Goal: Task Accomplishment & Management: Use online tool/utility

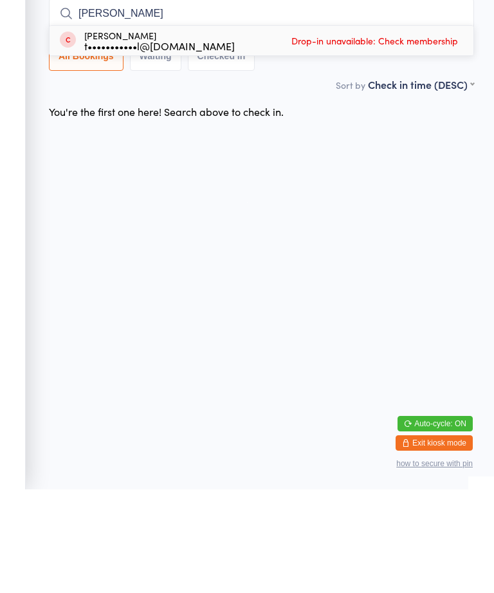
type input "[PERSON_NAME]"
click at [316, 135] on span "Drop-in unavailable: Check membership" at bounding box center [374, 144] width 173 height 19
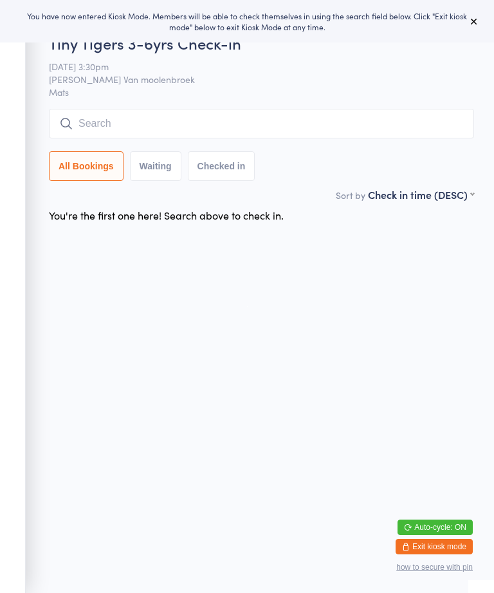
click at [347, 107] on div "Tiny Tigers 3-6yrs Check-in [DATE] 3:30pm [PERSON_NAME] Van moolenbroek Mats Ma…" at bounding box center [261, 109] width 425 height 155
click at [265, 115] on input "search" at bounding box center [261, 124] width 425 height 30
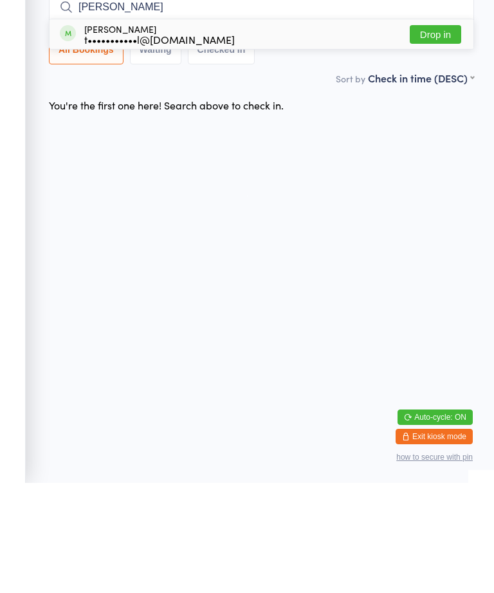
type input "[PERSON_NAME]"
click at [437, 135] on button "Drop in" at bounding box center [435, 144] width 51 height 19
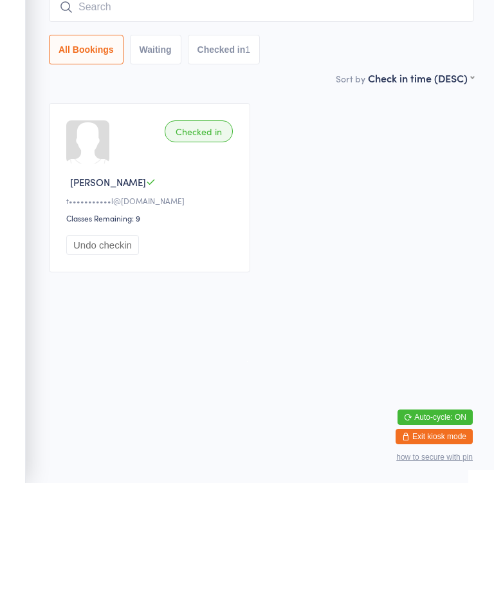
click at [133, 102] on input "search" at bounding box center [261, 117] width 425 height 30
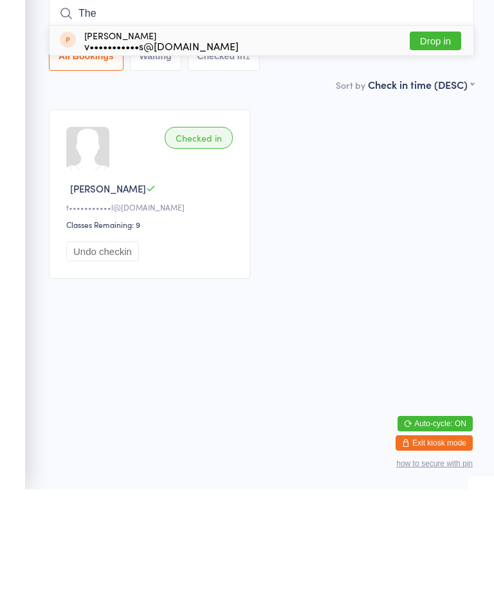
type input "The"
click at [442, 135] on button "Drop in" at bounding box center [435, 144] width 51 height 19
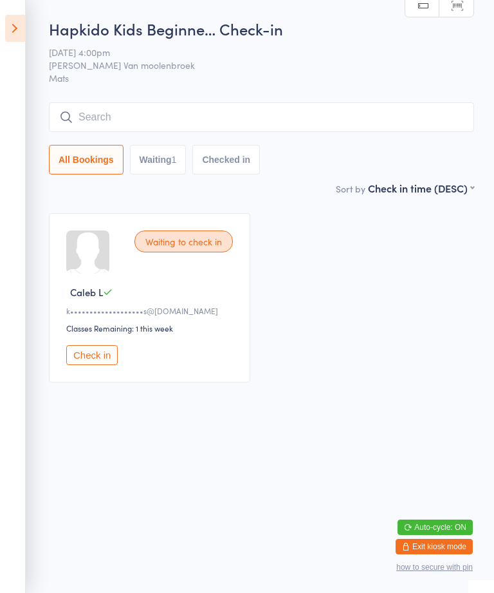
click at [17, 36] on icon at bounding box center [15, 28] width 20 height 27
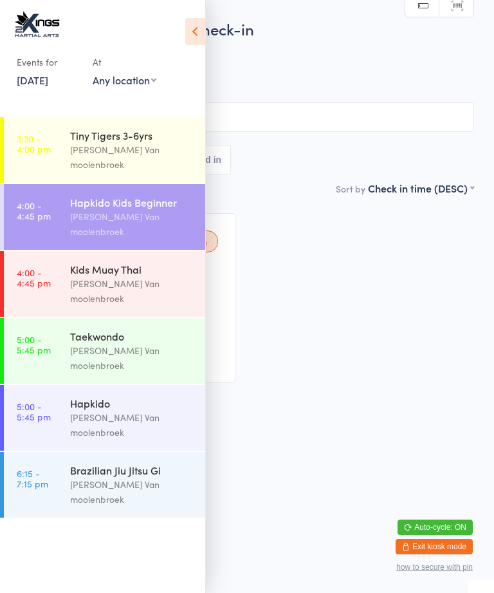
click at [163, 276] on div "[PERSON_NAME] Van moolenbroek" at bounding box center [132, 291] width 124 height 30
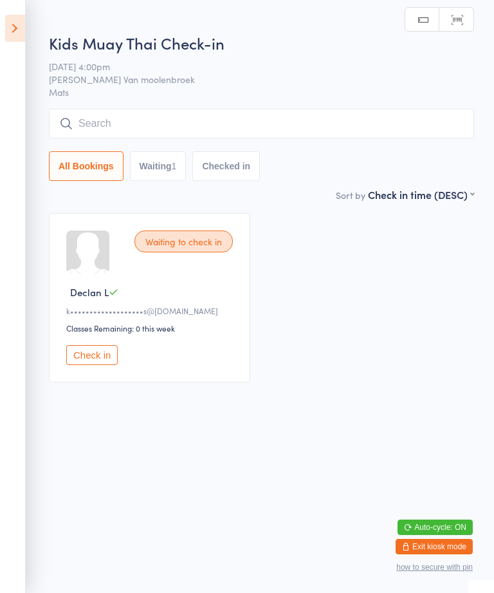
click at [281, 125] on input "search" at bounding box center [261, 124] width 425 height 30
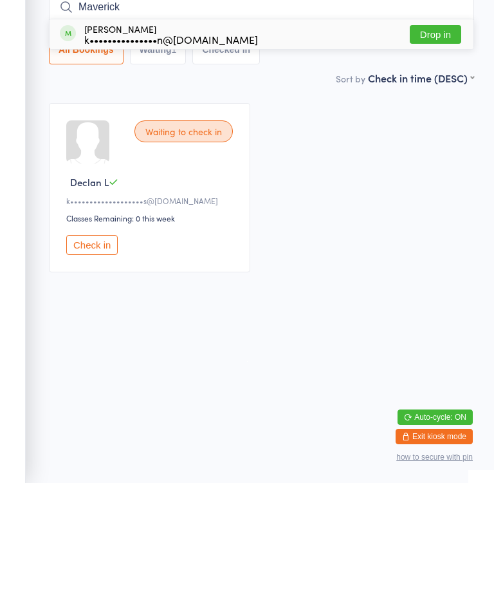
type input "Maverick"
click at [454, 135] on button "Drop in" at bounding box center [435, 144] width 51 height 19
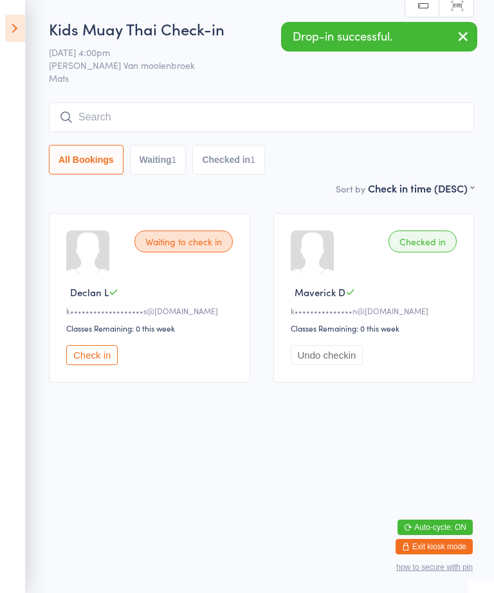
click at [16, 22] on icon at bounding box center [15, 28] width 20 height 27
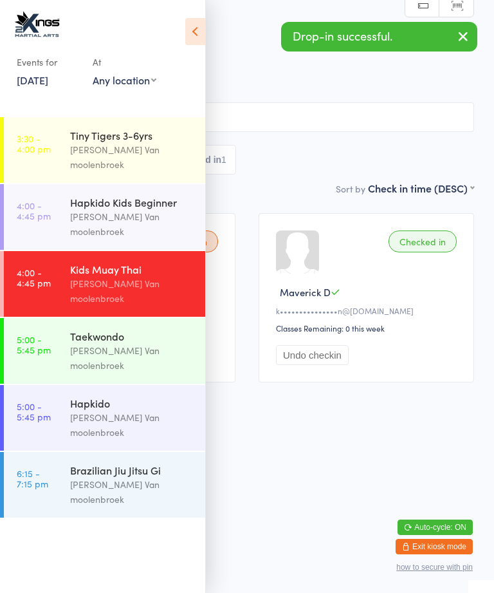
click at [143, 196] on div "Hapkido Kids Beginner" at bounding box center [132, 202] width 124 height 14
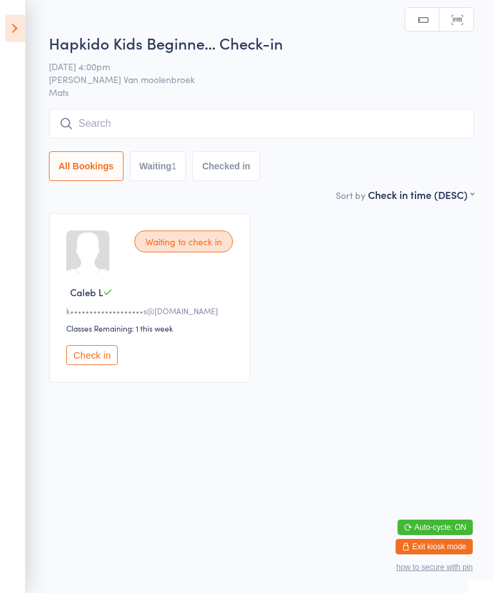
click at [231, 123] on input "search" at bounding box center [261, 124] width 425 height 30
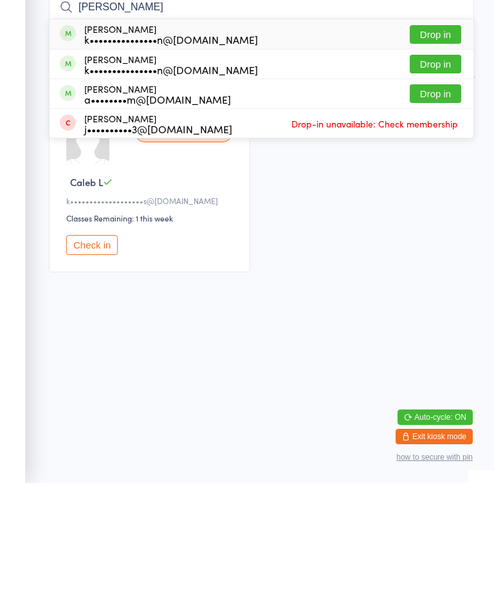
type input "Scarlett delaforce"
click at [442, 135] on button "Drop in" at bounding box center [435, 144] width 51 height 19
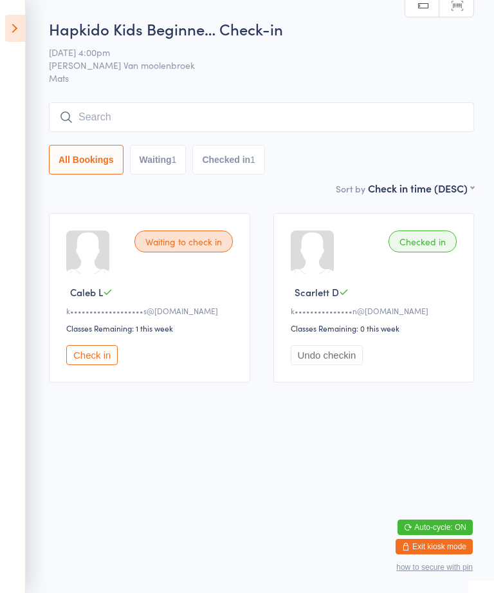
click at [331, 100] on div "Hapkido Kids Beginne… Check-in 15 Aug 4:00pm Shantal Van moolenbroek Mats Manua…" at bounding box center [261, 99] width 425 height 163
click at [171, 127] on input "search" at bounding box center [261, 117] width 425 height 30
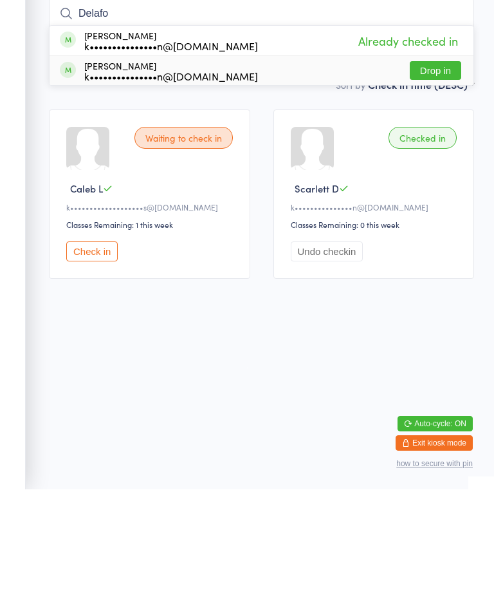
type input "Delafo"
click at [368, 160] on div "Maverick Delaforce k•••••••••••••••n@hotmail.com Drop in" at bounding box center [262, 174] width 424 height 29
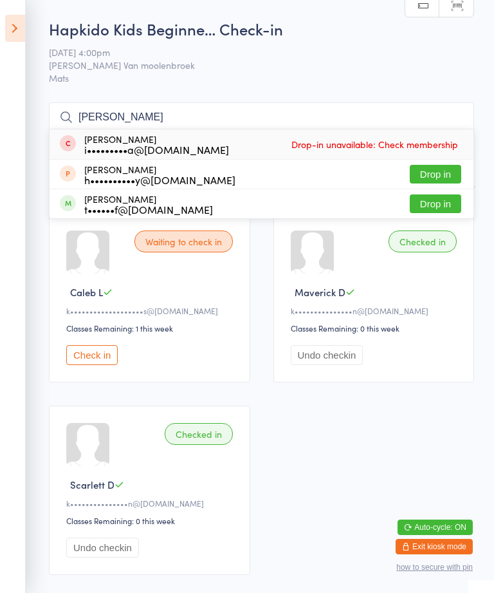
type input "Hunt"
click at [450, 203] on button "Drop in" at bounding box center [435, 203] width 51 height 19
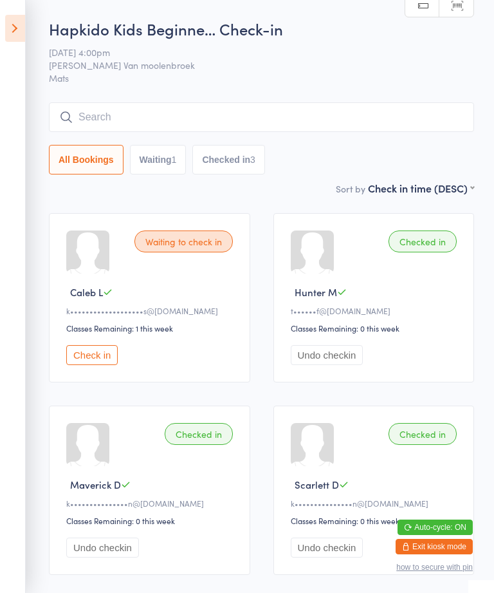
click at [333, 100] on div "Hapkido Kids Beginne… Check-in 15 Aug 4:00pm Shantal Van moolenbroek Mats Manua…" at bounding box center [261, 99] width 425 height 163
click at [354, 152] on div "All Bookings Waiting 1 Checked in 3" at bounding box center [261, 160] width 425 height 30
click at [348, 141] on div "All Bookings Waiting 1 Checked in 3" at bounding box center [261, 138] width 425 height 72
click at [325, 115] on input "search" at bounding box center [261, 117] width 425 height 30
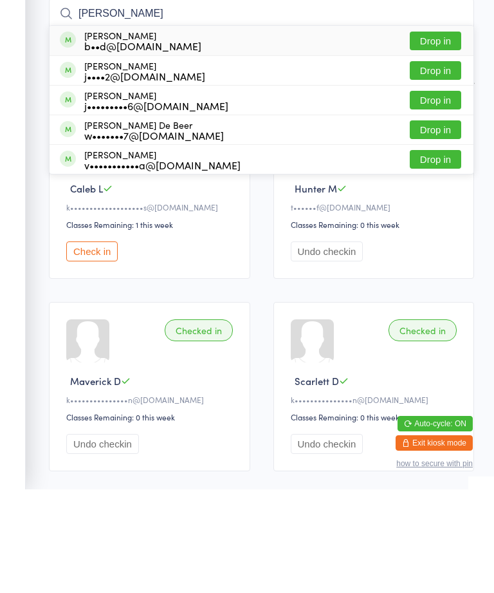
type input "Jade"
click at [422, 135] on button "Drop in" at bounding box center [435, 144] width 51 height 19
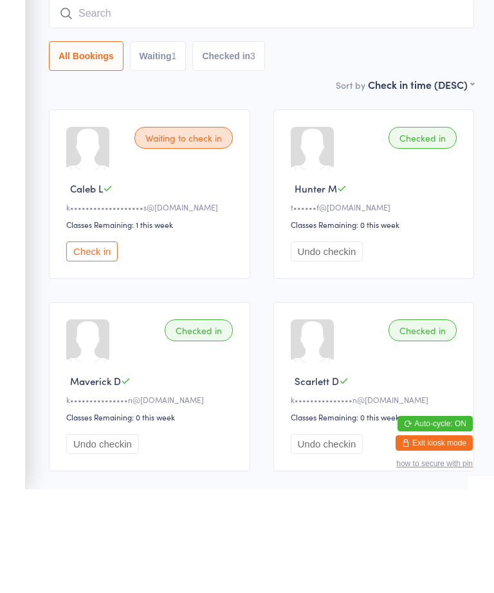
scroll to position [91, 0]
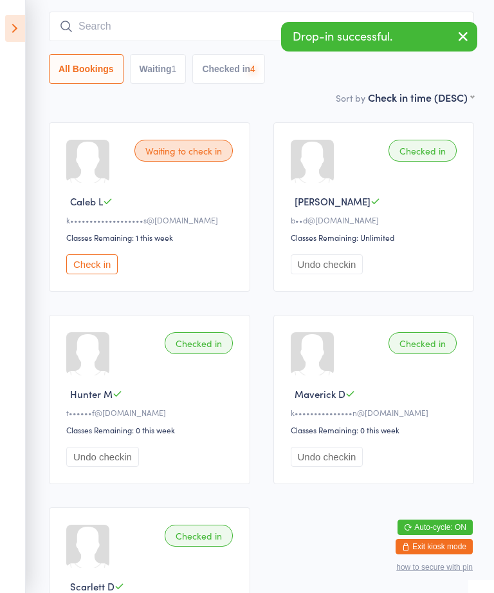
click at [202, 19] on input "search" at bounding box center [261, 27] width 425 height 30
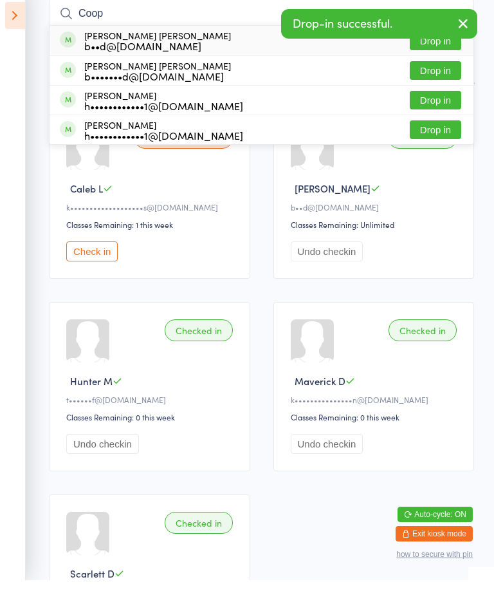
type input "Coop"
click at [174, 53] on div "b••d@allearsinhearing.com.au" at bounding box center [157, 58] width 147 height 10
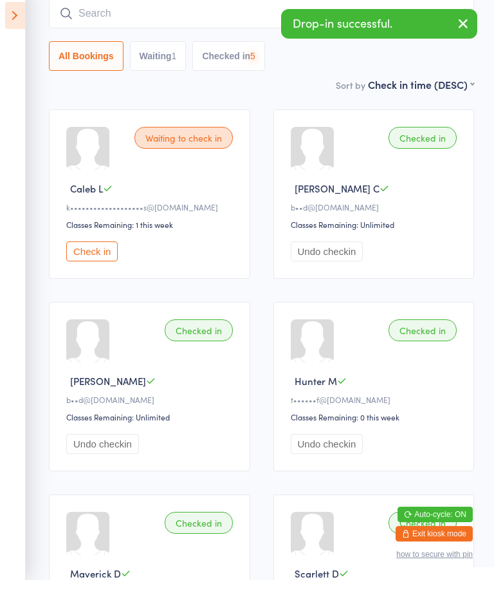
click at [23, 17] on icon at bounding box center [15, 28] width 20 height 27
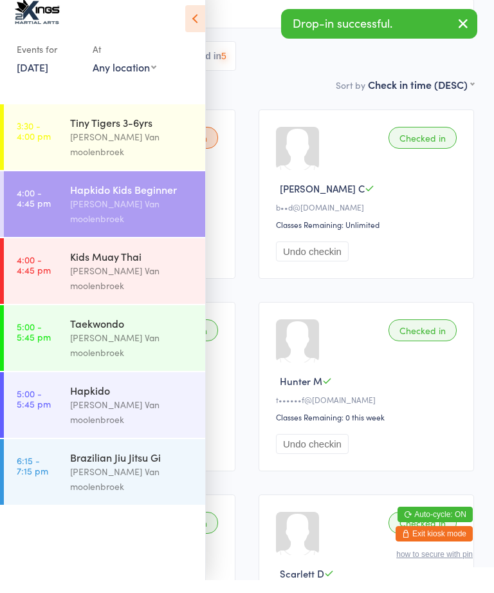
scroll to position [104, 0]
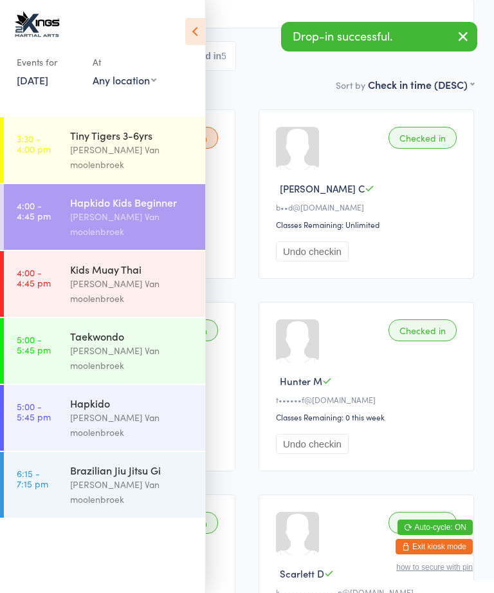
click at [125, 396] on div "Hapkido" at bounding box center [132, 403] width 124 height 14
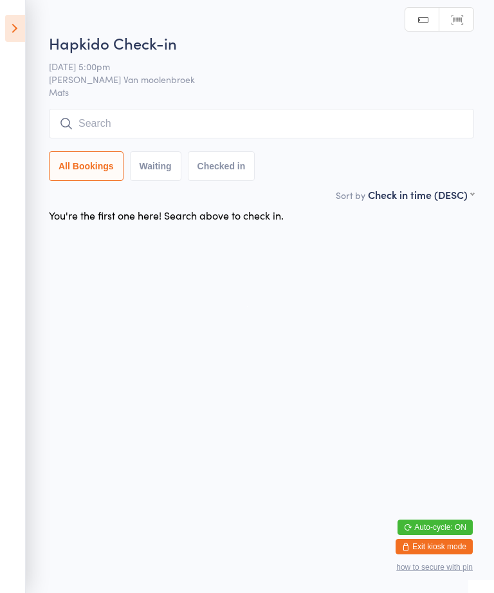
click at [345, 125] on input "search" at bounding box center [261, 124] width 425 height 30
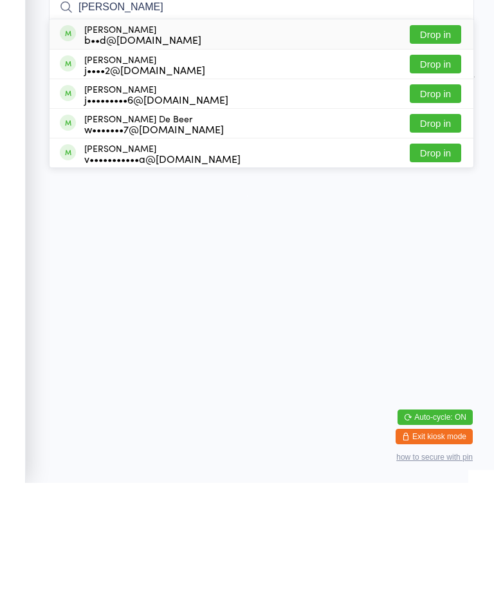
type input "Jade"
click at [433, 135] on button "Drop in" at bounding box center [435, 144] width 51 height 19
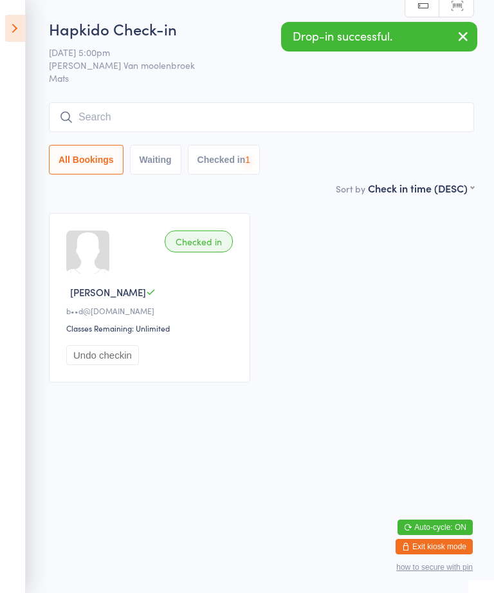
click at [262, 104] on input "search" at bounding box center [261, 117] width 425 height 30
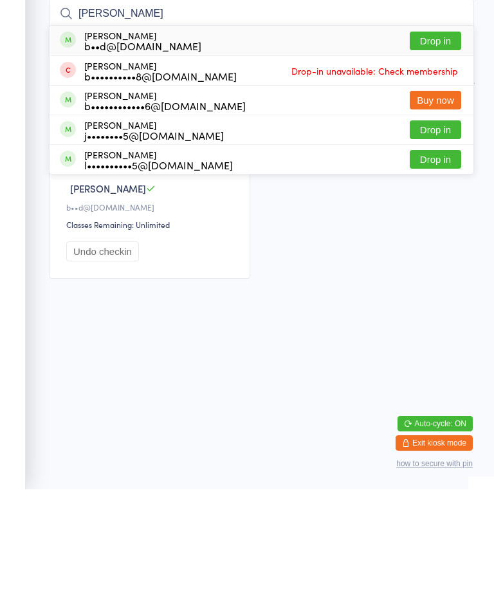
type input "Brad"
click at [437, 135] on button "Drop in" at bounding box center [435, 144] width 51 height 19
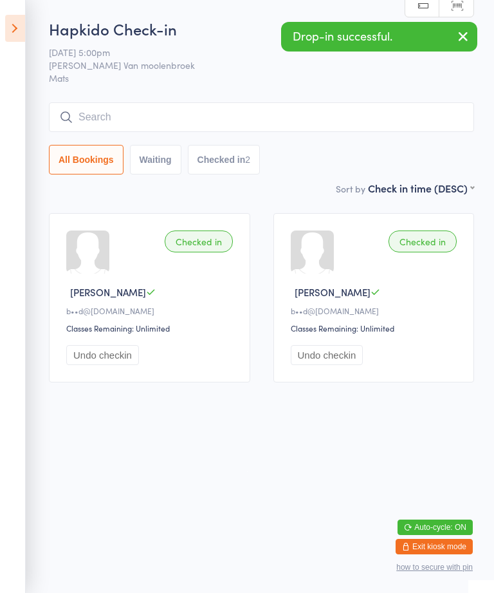
click at [23, 33] on icon at bounding box center [15, 28] width 20 height 27
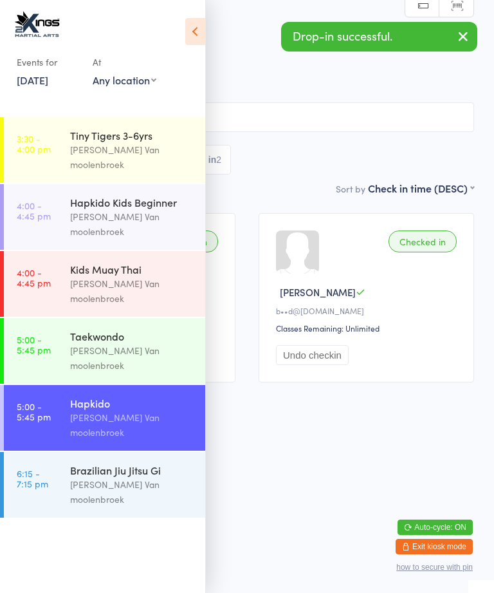
click at [120, 209] on div "[PERSON_NAME] Van moolenbroek" at bounding box center [132, 224] width 124 height 30
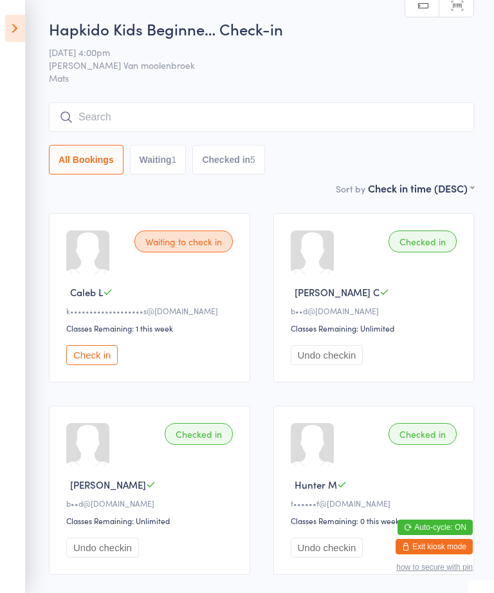
click at [16, 28] on icon at bounding box center [15, 28] width 20 height 27
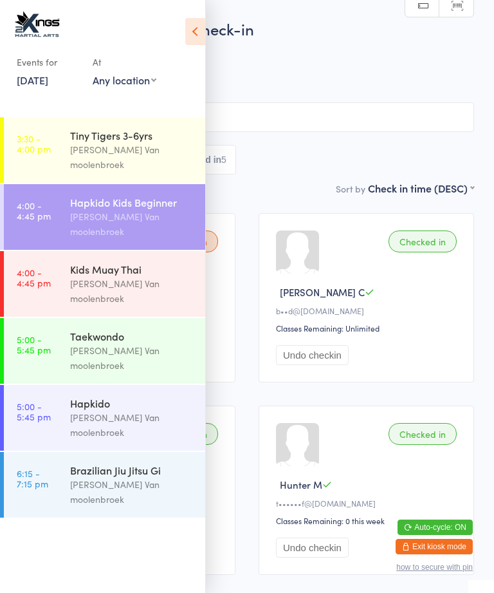
click at [88, 262] on div "Kids Muay Thai" at bounding box center [132, 269] width 124 height 14
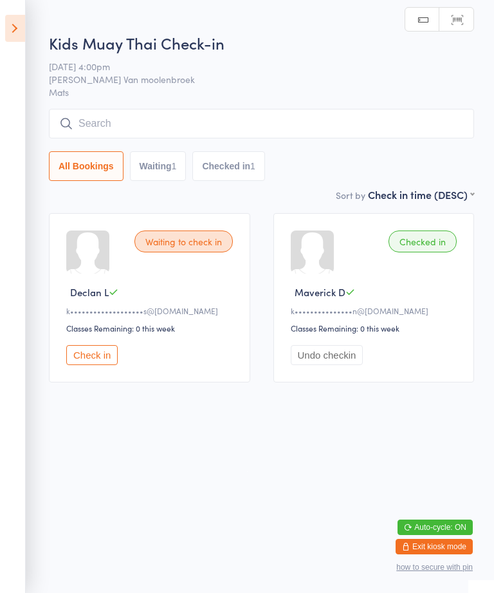
click at [352, 126] on input "search" at bounding box center [261, 124] width 425 height 30
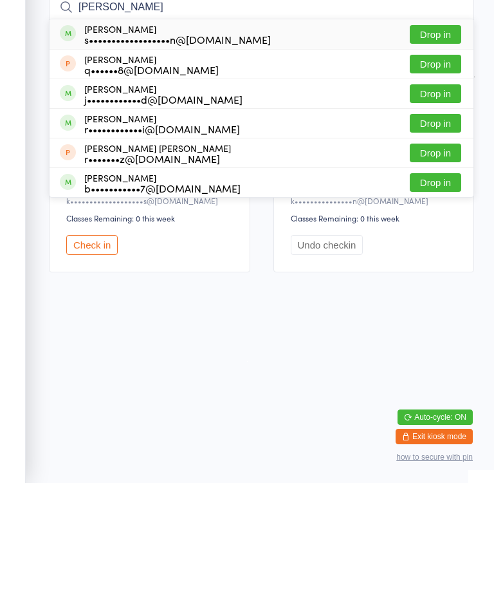
type input "Anna"
click at [438, 135] on button "Drop in" at bounding box center [435, 144] width 51 height 19
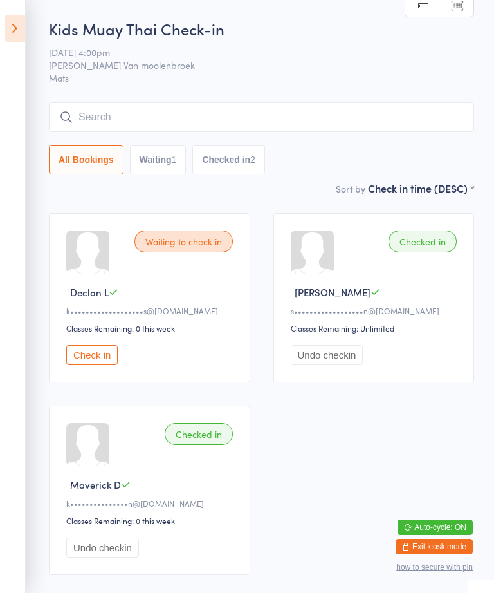
click at [295, 125] on input "search" at bounding box center [261, 117] width 425 height 30
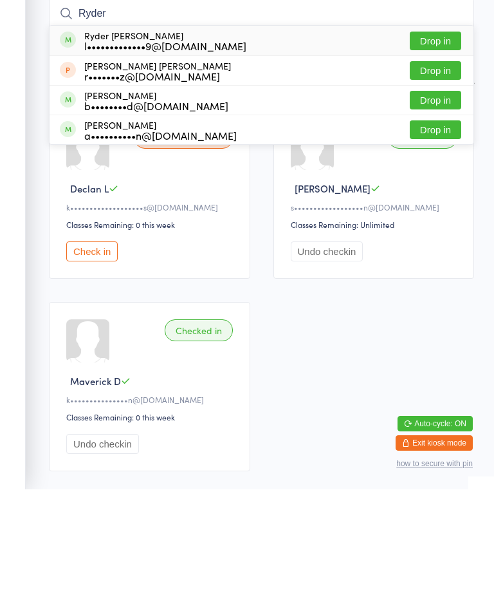
type input "Ryder"
click at [437, 135] on button "Drop in" at bounding box center [435, 144] width 51 height 19
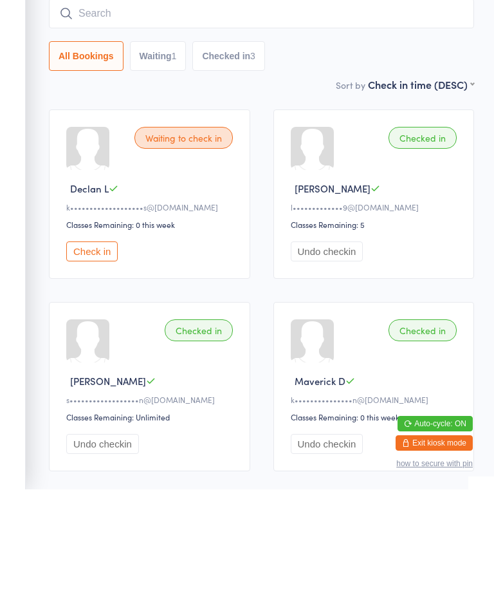
click at [88, 241] on div "Waiting to check in Declan L k•••••••••••••••••••s@gmail.com Classes Remaining:…" at bounding box center [149, 297] width 201 height 169
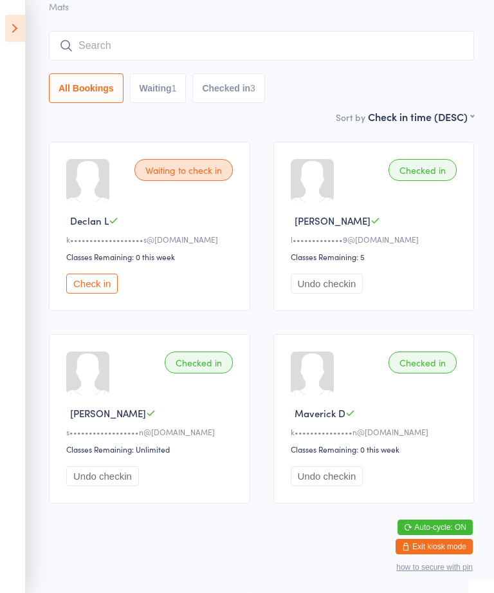
click at [171, 31] on input "search" at bounding box center [261, 46] width 425 height 30
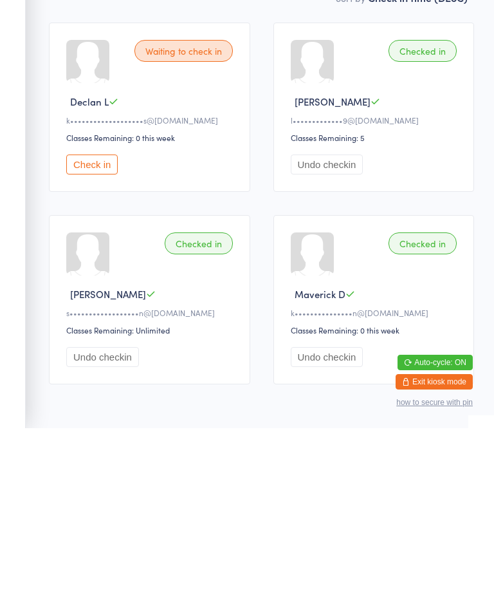
scroll to position [0, 0]
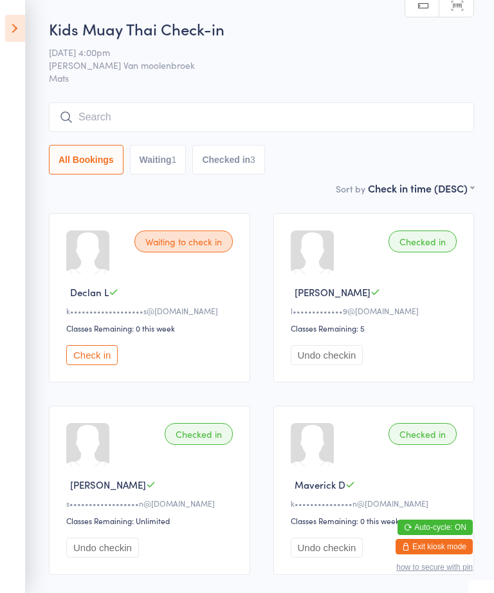
click at [24, 40] on icon at bounding box center [15, 28] width 20 height 27
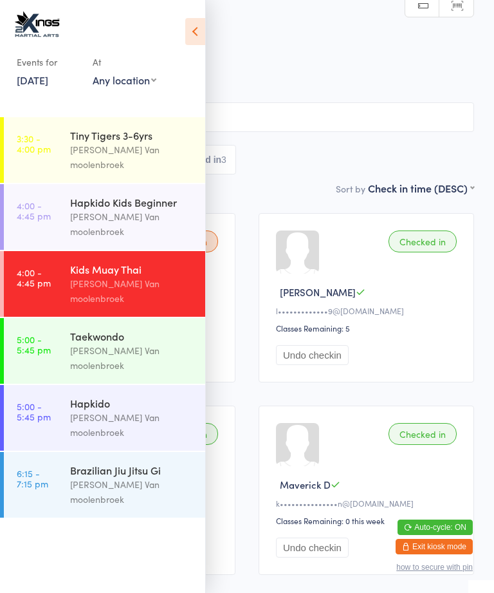
click at [140, 195] on div "Hapkido Kids Beginner" at bounding box center [132, 202] width 124 height 14
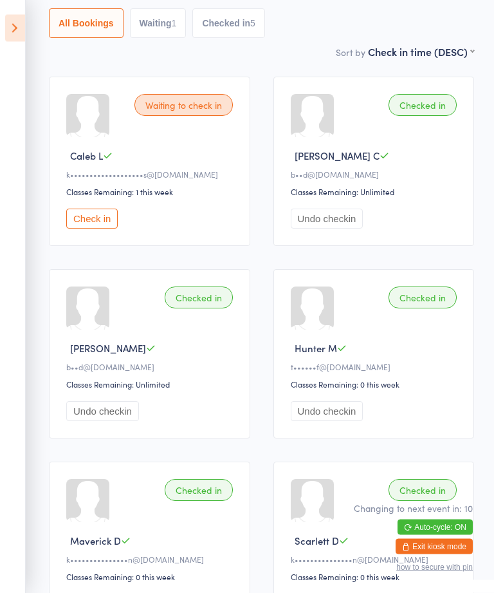
scroll to position [136, 0]
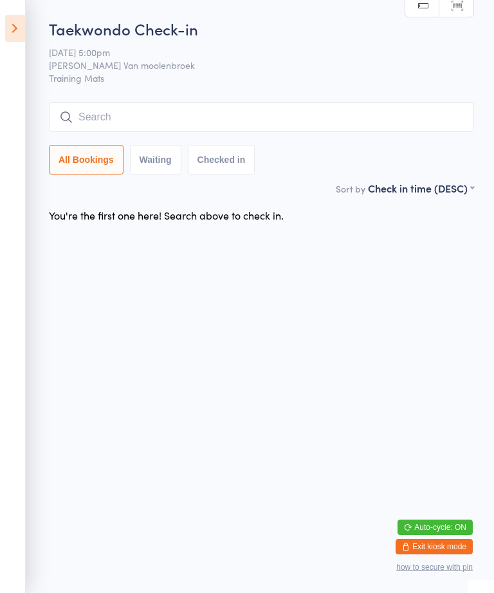
click at [212, 107] on input "search" at bounding box center [261, 117] width 425 height 30
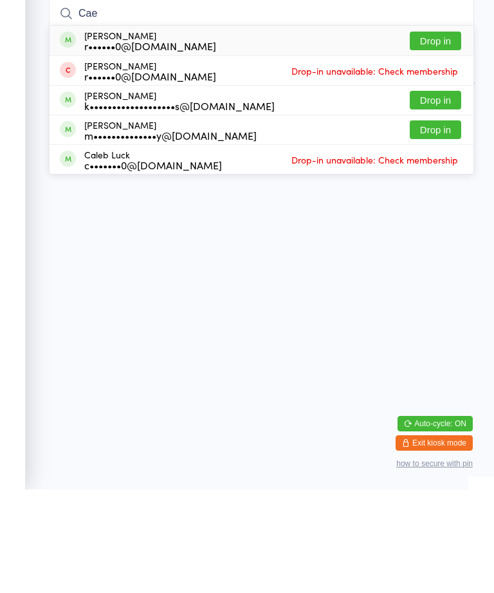
type input "Cae"
click at [447, 135] on button "Drop in" at bounding box center [435, 144] width 51 height 19
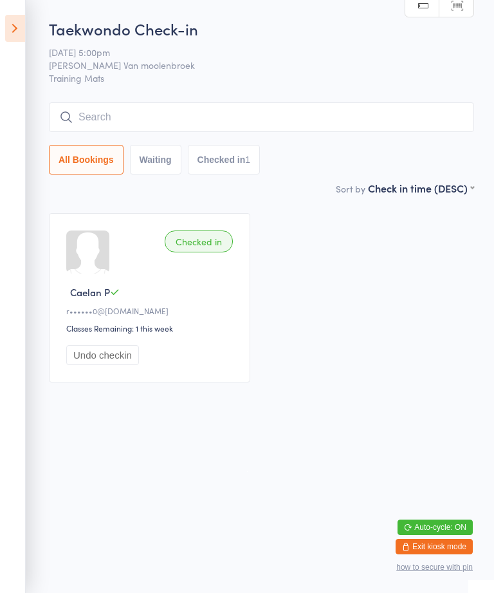
click at [158, 122] on input "search" at bounding box center [261, 117] width 425 height 30
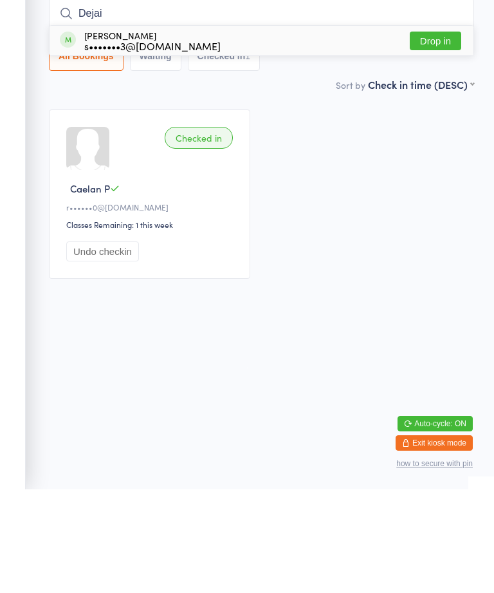
type input "Dejai"
click at [435, 135] on button "Drop in" at bounding box center [435, 144] width 51 height 19
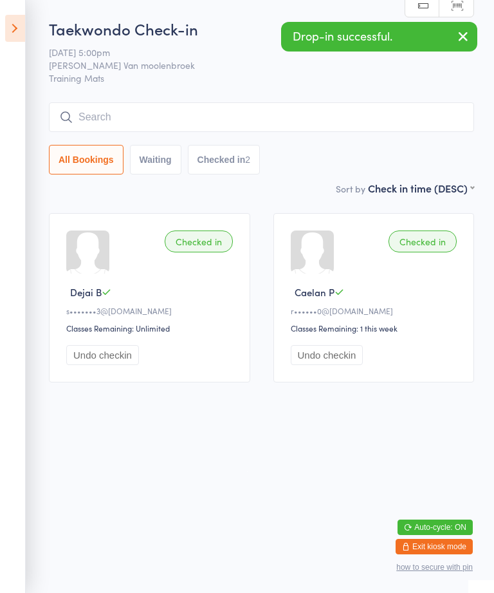
click at [10, 23] on icon at bounding box center [15, 28] width 20 height 27
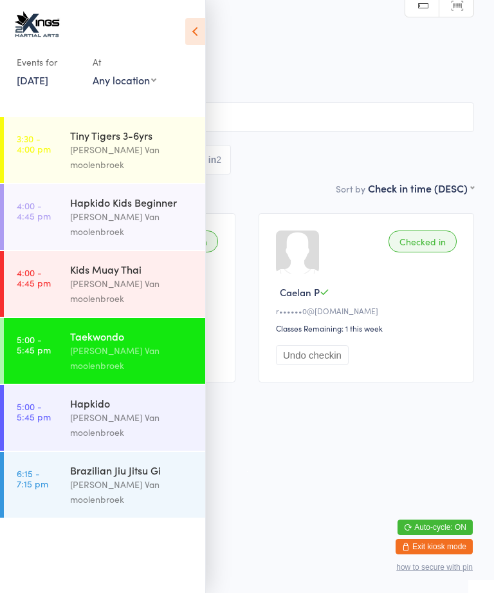
click at [308, 89] on div "Taekwondo Check-in 15 Aug 5:00pm Shantal Van moolenbroek Training Mats Manual s…" at bounding box center [247, 99] width 454 height 163
click at [240, 107] on input "search" at bounding box center [247, 117] width 454 height 30
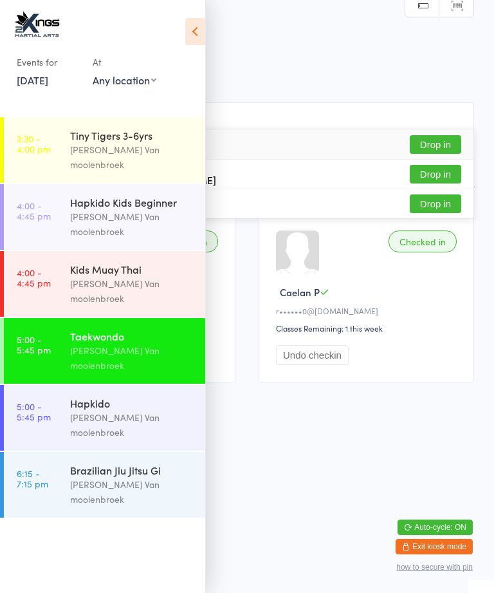
click at [197, 24] on icon at bounding box center [195, 31] width 20 height 27
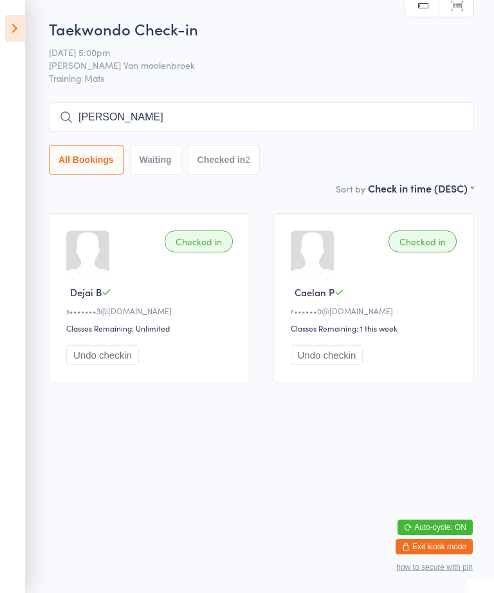
click at [133, 106] on input "Aaron" at bounding box center [261, 117] width 425 height 30
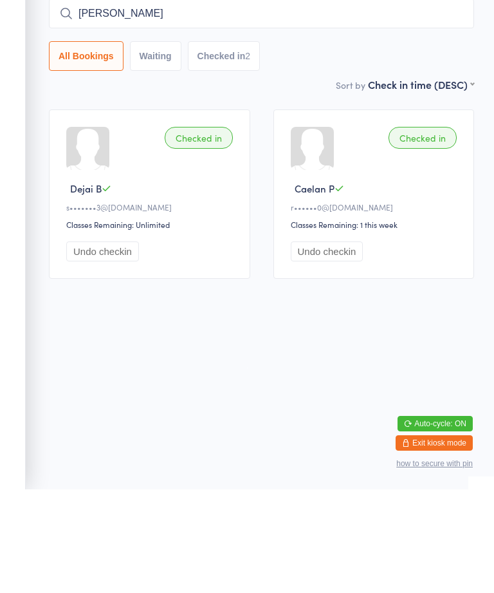
click at [132, 102] on input "Aaron" at bounding box center [261, 117] width 425 height 30
click at [129, 102] on input "Aaron" at bounding box center [261, 117] width 425 height 30
click at [124, 102] on input "Aaron" at bounding box center [261, 117] width 425 height 30
type input "A"
type input "Aaron"
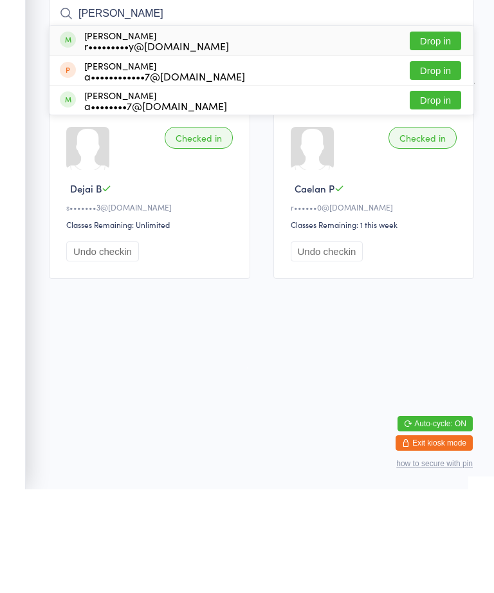
click at [432, 129] on div "Aaron Hardy r•••••••••y@gmail.com Drop in" at bounding box center [262, 144] width 424 height 30
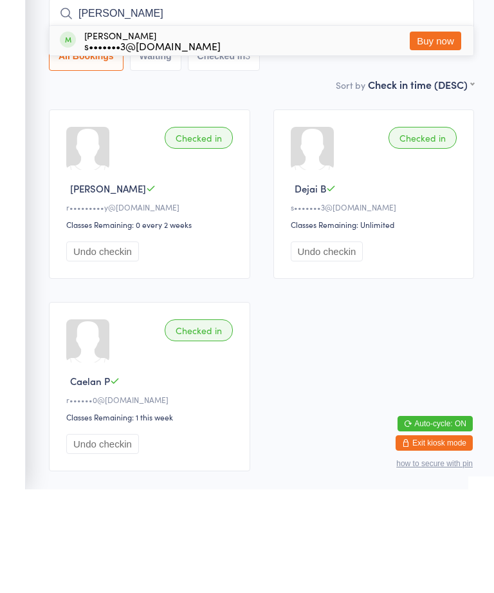
type input "Iesha"
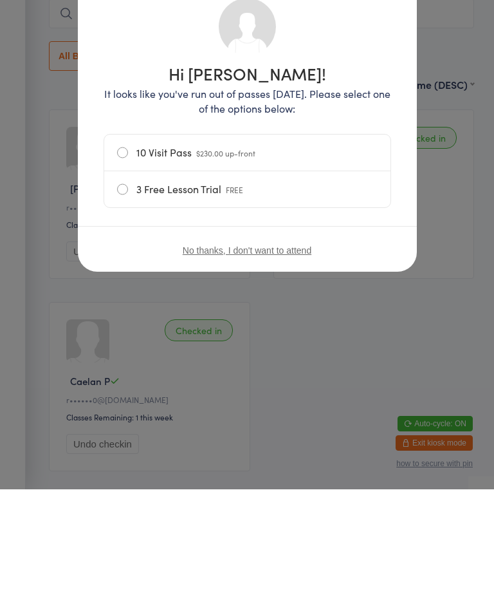
scroll to position [91, 0]
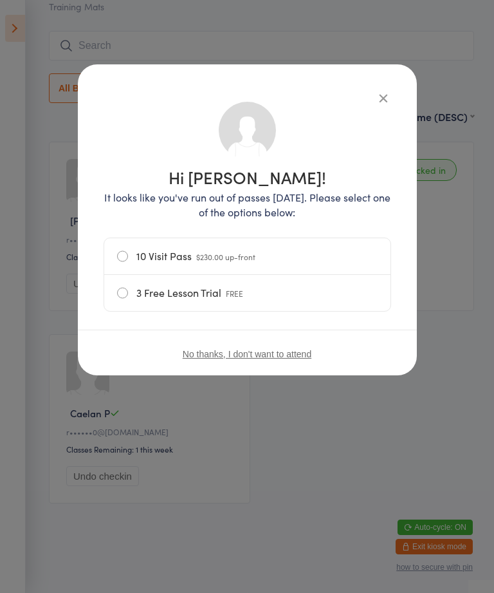
click at [376, 91] on button "button" at bounding box center [383, 97] width 15 height 15
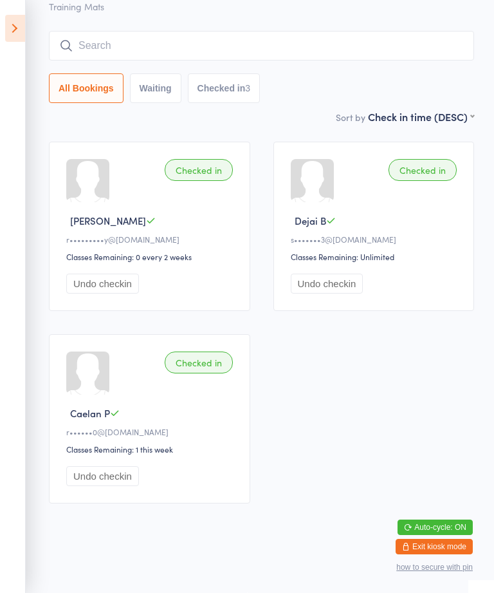
click at [17, 16] on icon at bounding box center [15, 28] width 20 height 27
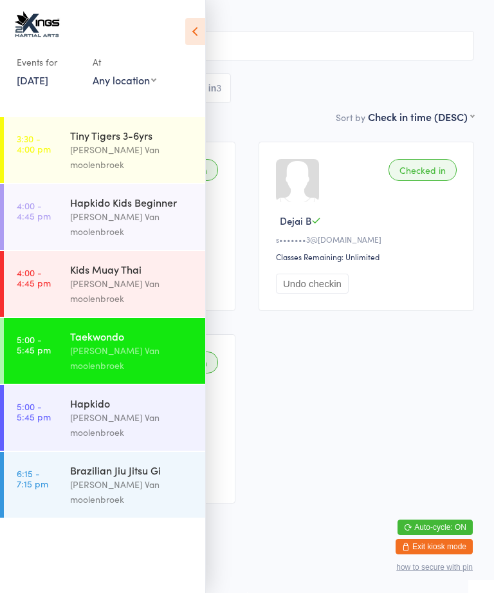
click at [313, 393] on div "Checked in Aaron H r•••••••••y@gmail.com Classes Remaining: 0 every 2 weeks Und…" at bounding box center [247, 322] width 478 height 385
click at [338, 381] on div "Checked in Aaron H r•••••••••y@gmail.com Classes Remaining: 0 every 2 weeks Und…" at bounding box center [247, 322] width 478 height 385
click at [441, 444] on div "Checked in Aaron H r•••••••••y@gmail.com Classes Remaining: 0 every 2 weeks Und…" at bounding box center [247, 322] width 478 height 385
click at [204, 32] on icon at bounding box center [195, 31] width 20 height 27
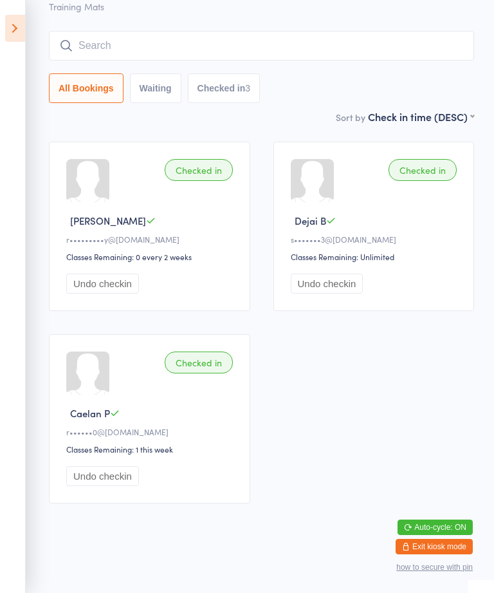
click at [206, 31] on input "search" at bounding box center [261, 46] width 425 height 30
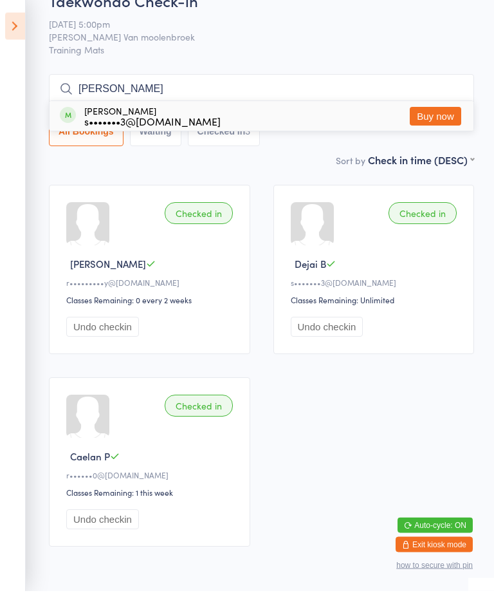
scroll to position [0, 0]
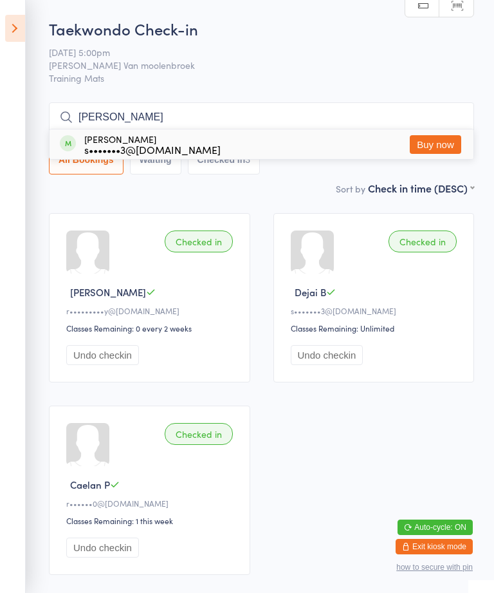
click at [207, 50] on span "15 Aug 5:00pm" at bounding box center [251, 52] width 405 height 13
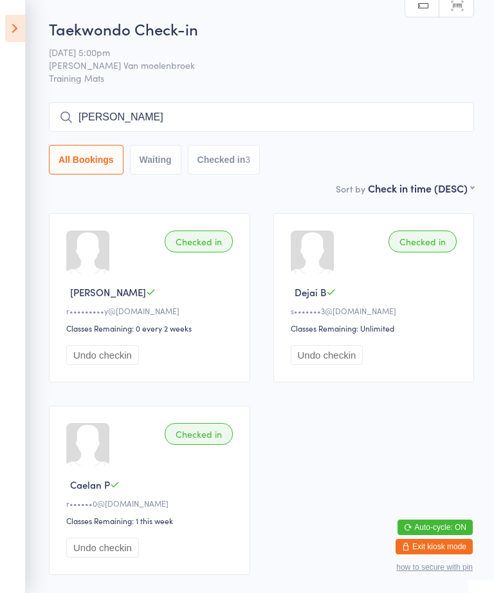
click at [293, 116] on input "Iesha" at bounding box center [261, 117] width 425 height 30
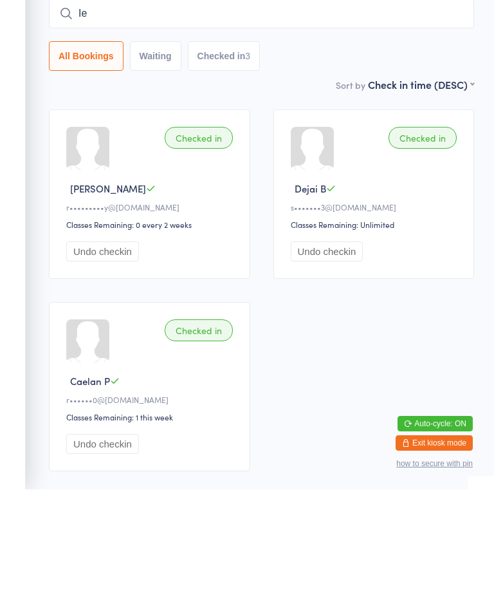
type input "I"
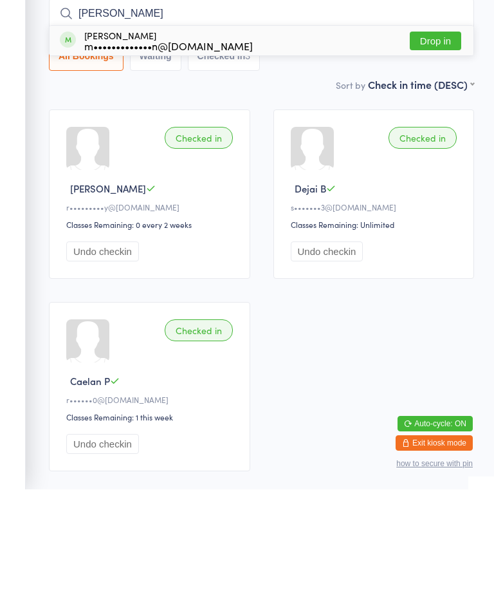
type input "Lach"
click at [429, 135] on button "Drop in" at bounding box center [435, 144] width 51 height 19
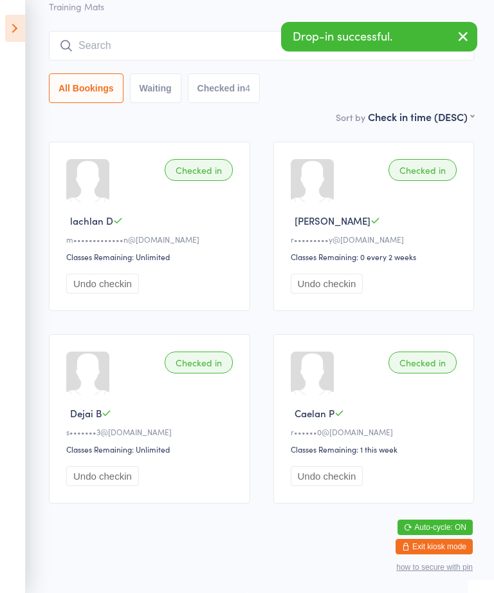
click at [24, 22] on icon at bounding box center [15, 28] width 20 height 27
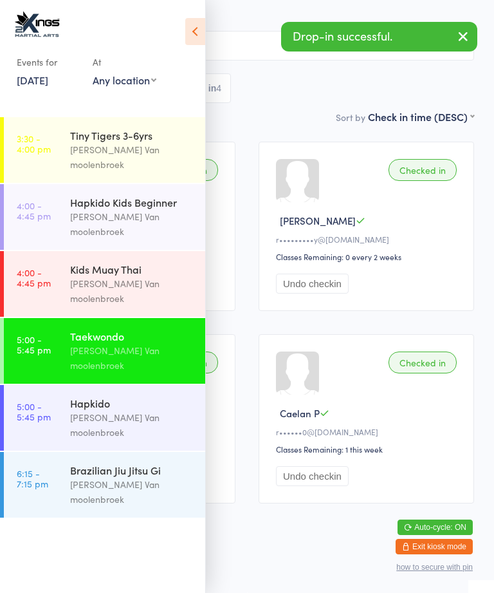
click at [91, 410] on div "[PERSON_NAME] Van moolenbroek" at bounding box center [132, 425] width 124 height 30
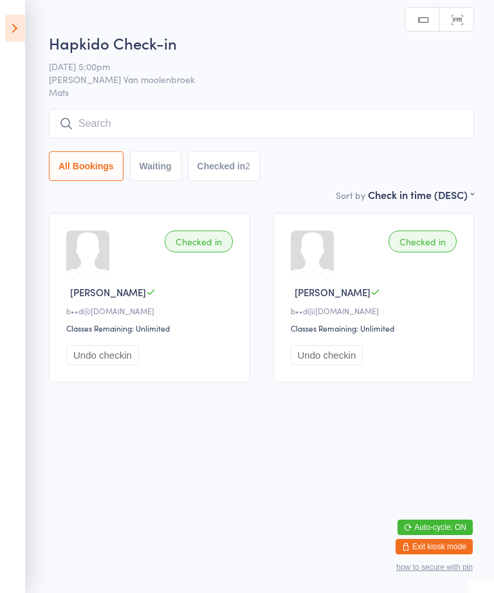
click at [131, 118] on input "search" at bounding box center [261, 124] width 425 height 30
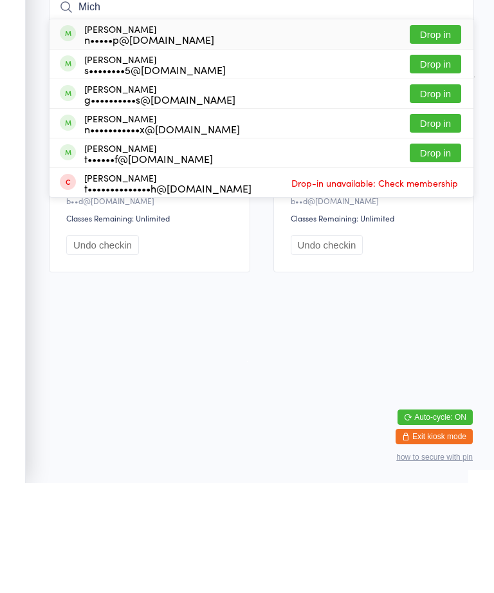
type input "Mich"
click at [440, 194] on button "Drop in" at bounding box center [435, 203] width 51 height 19
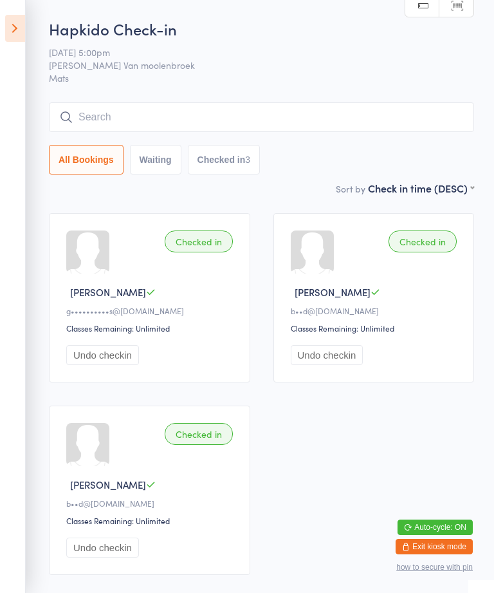
click at [18, 23] on icon at bounding box center [15, 28] width 20 height 27
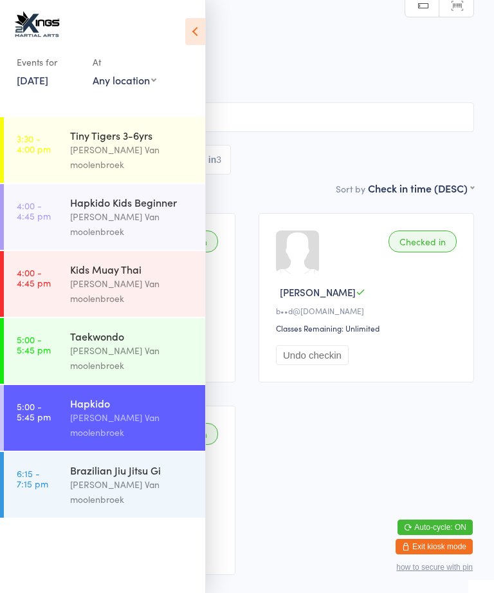
click at [112, 463] on div "Brazilian Jiu Jitsu Gi" at bounding box center [132, 470] width 124 height 14
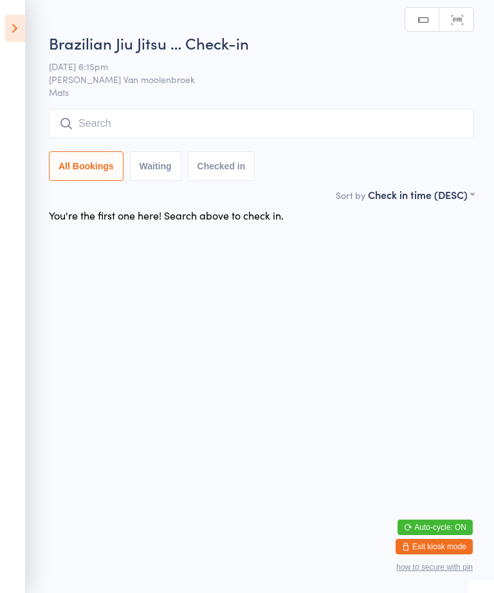
click at [147, 115] on input "search" at bounding box center [261, 124] width 425 height 30
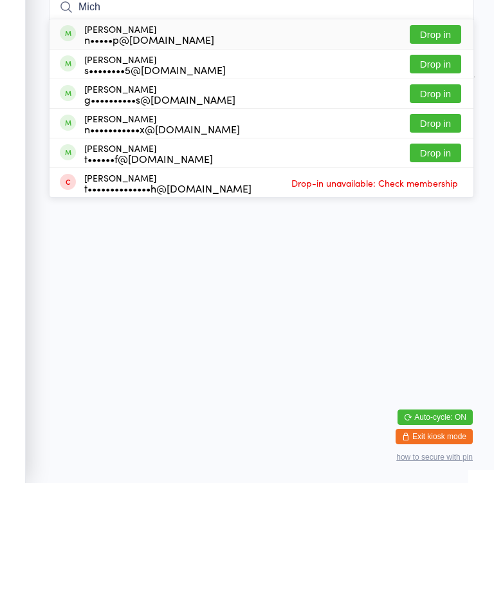
type input "Mich"
click at [432, 194] on button "Drop in" at bounding box center [435, 203] width 51 height 19
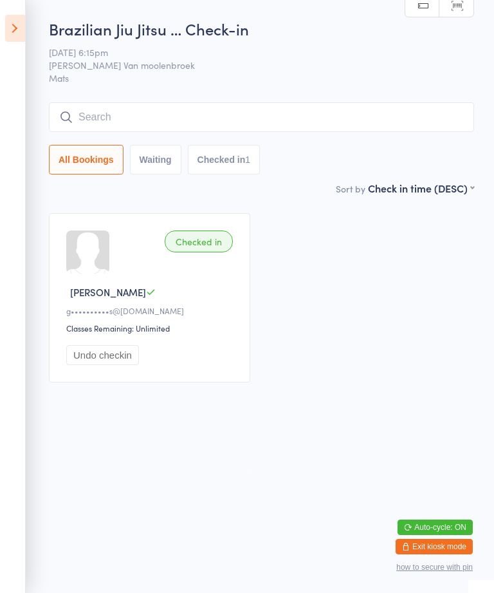
click at [400, 118] on input "search" at bounding box center [261, 117] width 425 height 30
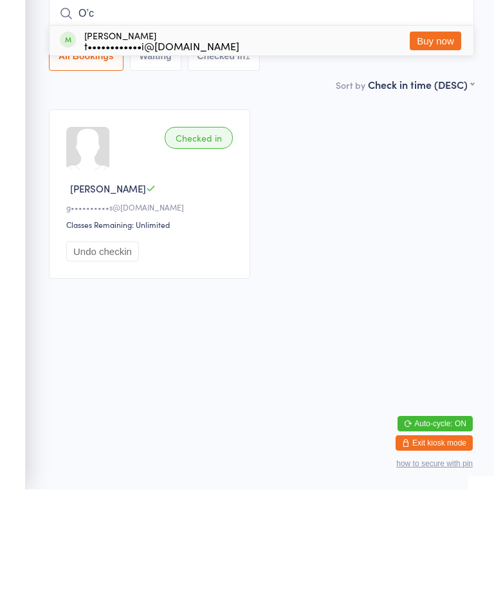
type input "O’c"
click at [361, 129] on div "Cameron O’Connor t••••••••••••i@gmail.com Buy now" at bounding box center [262, 144] width 424 height 30
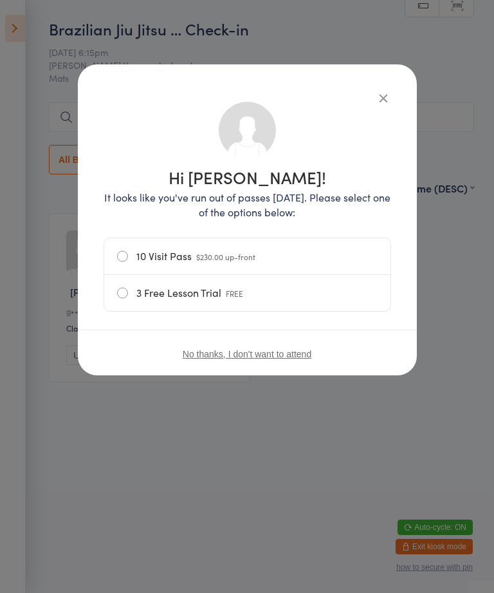
click at [383, 91] on icon "button" at bounding box center [383, 98] width 14 height 14
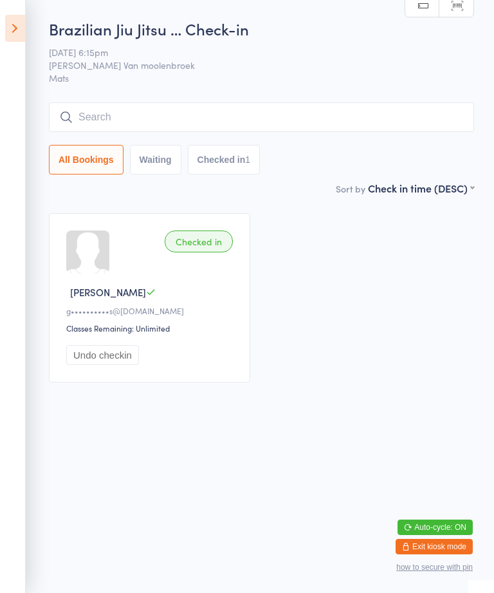
click at [345, 127] on input "search" at bounding box center [261, 117] width 425 height 30
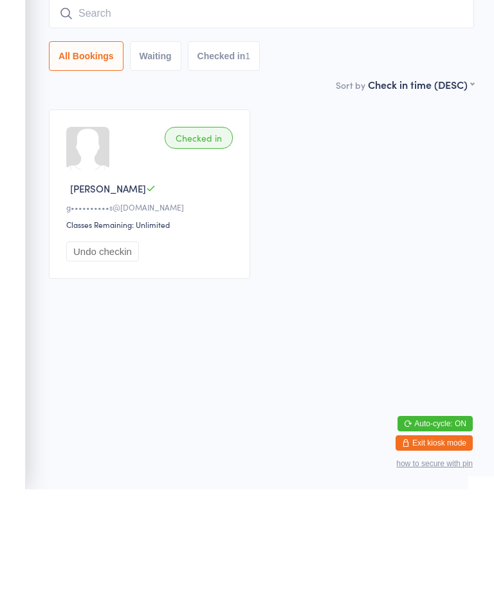
click at [439, 207] on div "Checked in Michael D g••••••••••s@hotmail.com Classes Remaining: Unlimited Undo…" at bounding box center [261, 297] width 449 height 192
